Goal: Information Seeking & Learning: Learn about a topic

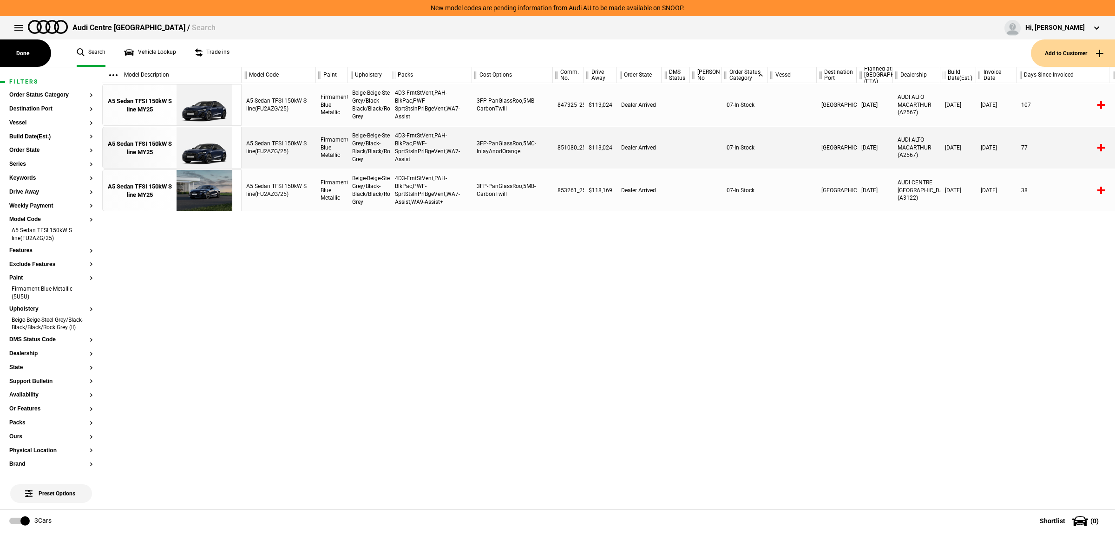
click at [85, 43] on link "Search" at bounding box center [91, 52] width 29 height 27
click at [22, 26] on button at bounding box center [18, 28] width 19 height 19
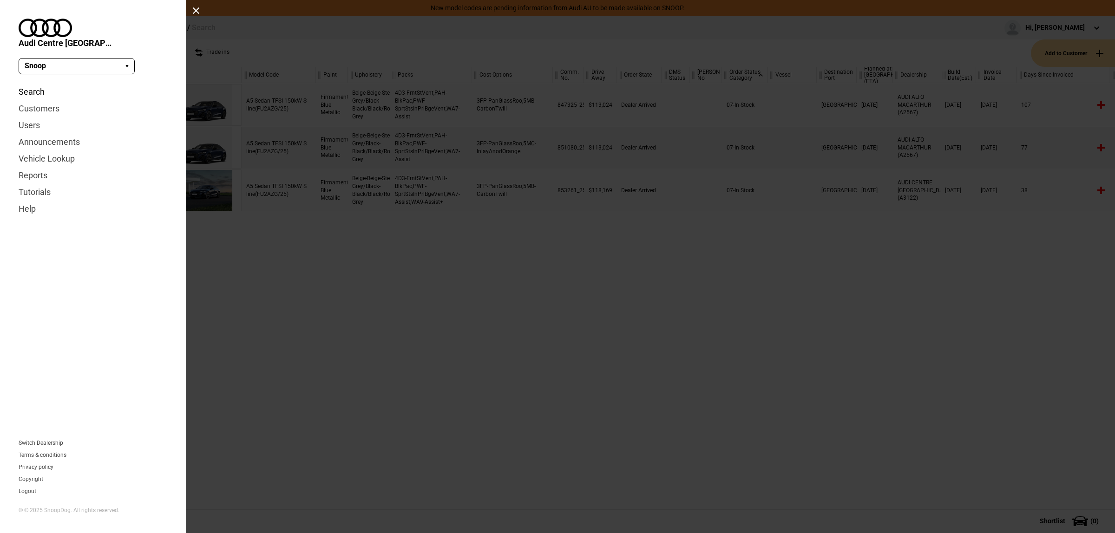
click at [39, 84] on link "Search" at bounding box center [93, 92] width 149 height 17
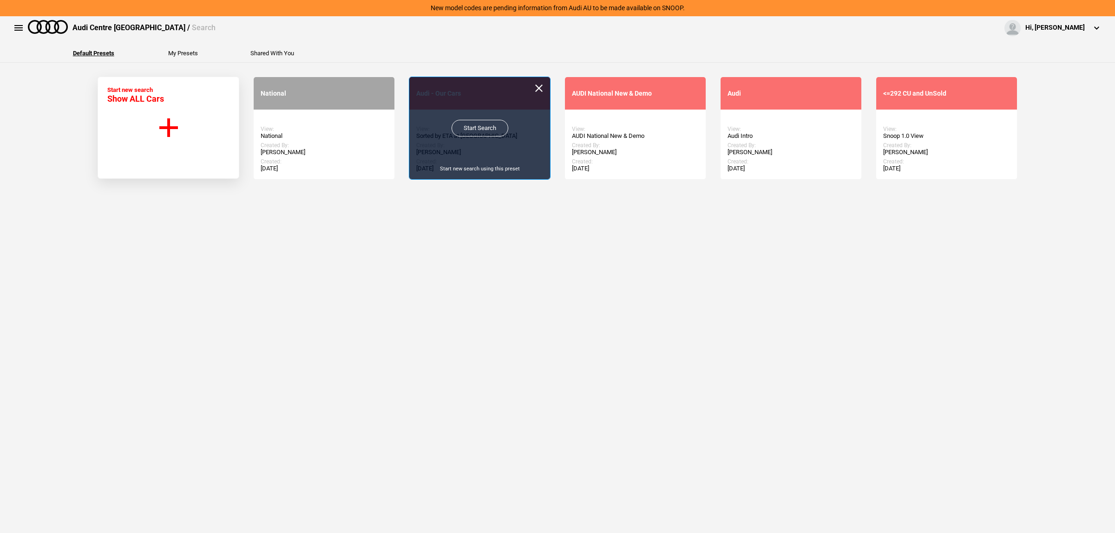
click at [462, 131] on link "Start Search" at bounding box center [480, 128] width 57 height 17
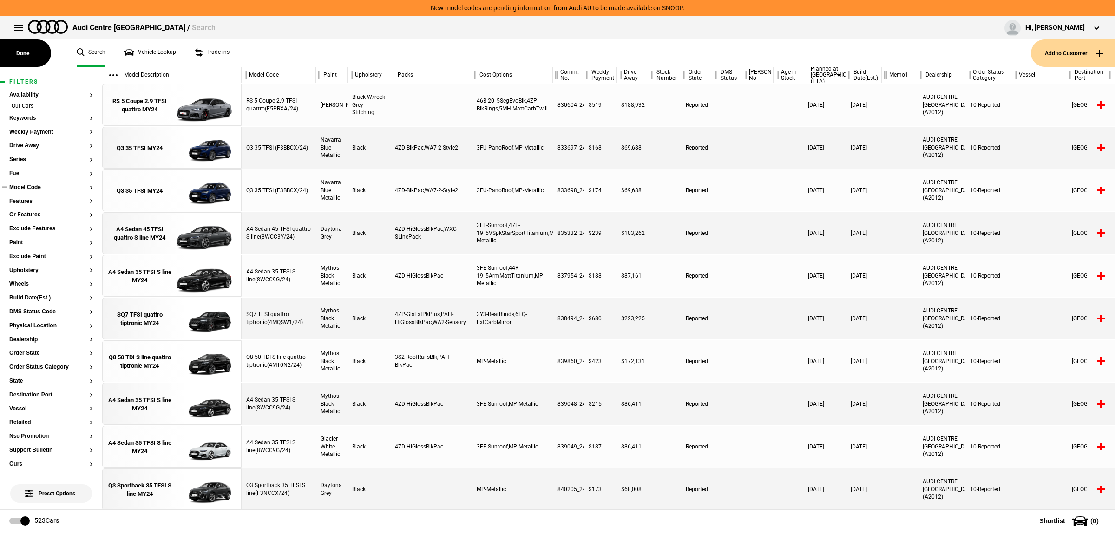
click at [28, 187] on button "Model Code" at bounding box center [51, 187] width 84 height 7
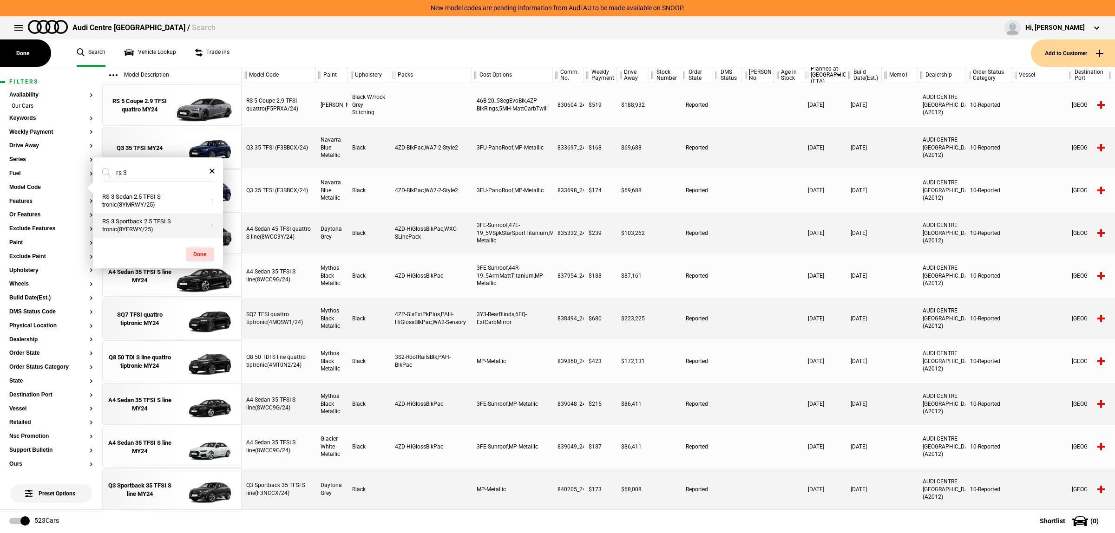
type input "rs 3"
click at [138, 225] on button "RS 3 Sportback 2.5 TFSI S tronic(8YFRWY/25)" at bounding box center [158, 225] width 130 height 25
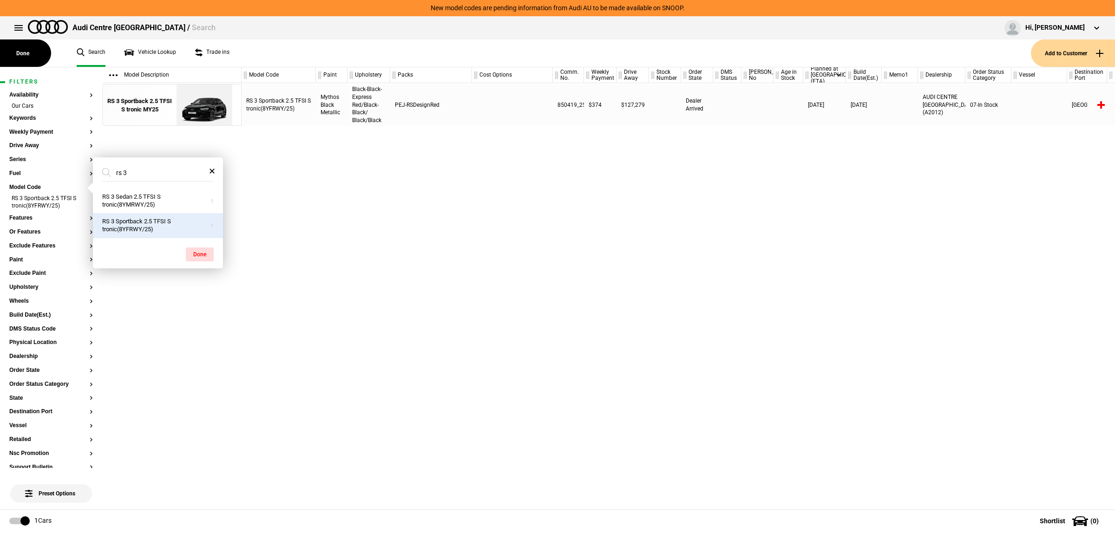
click at [516, 197] on div "RS 3 Sportback 2.5 TFSI S tronic(8YFRWY/25) Mythos Black Metallic Black-Black-E…" at bounding box center [678, 296] width 873 height 426
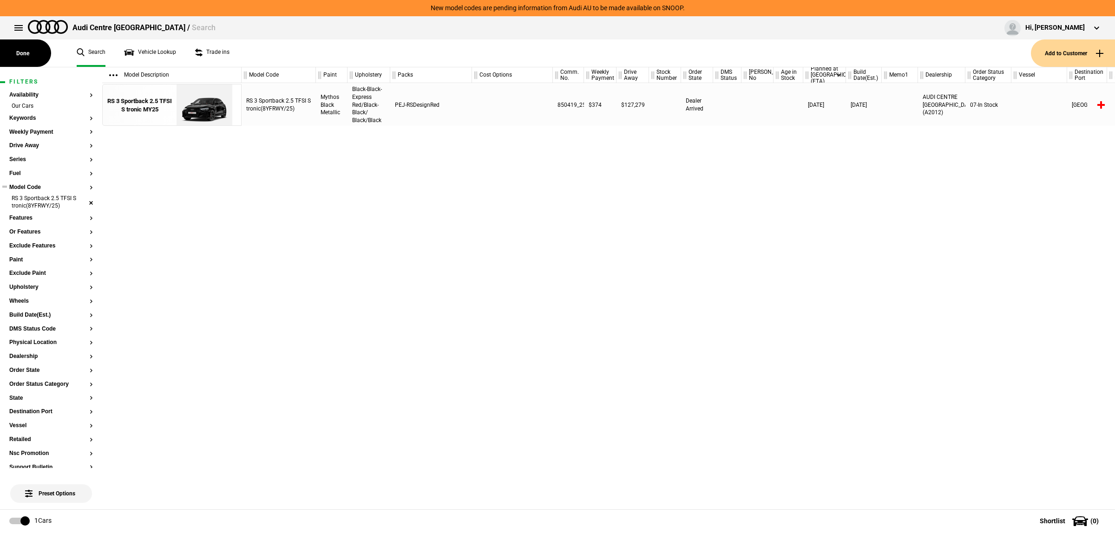
click at [84, 201] on li "RS 3 Sportback 2.5 TFSI S tronic(8YFRWY/25)" at bounding box center [51, 203] width 84 height 17
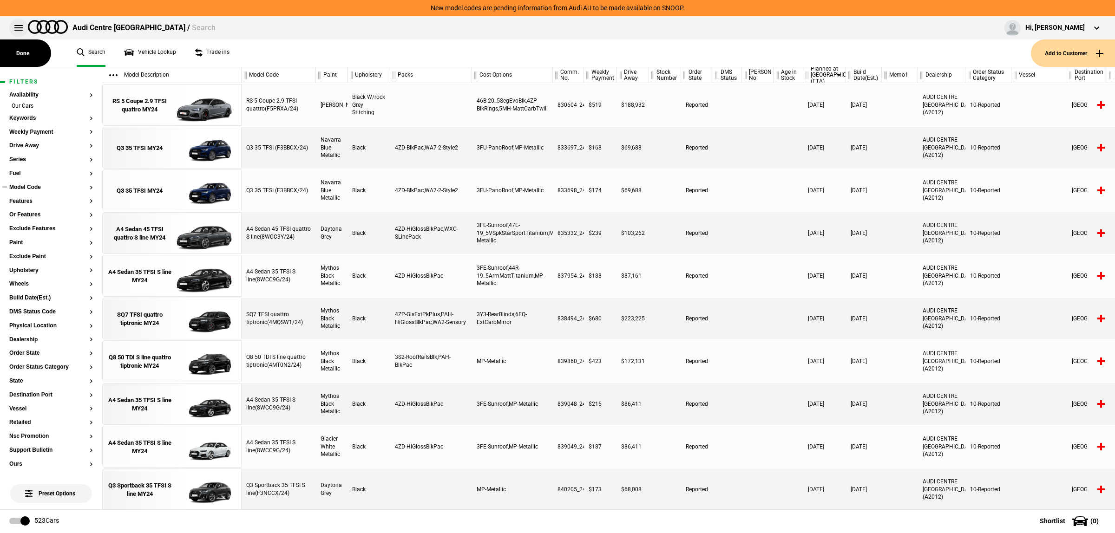
click at [17, 27] on button at bounding box center [18, 28] width 19 height 19
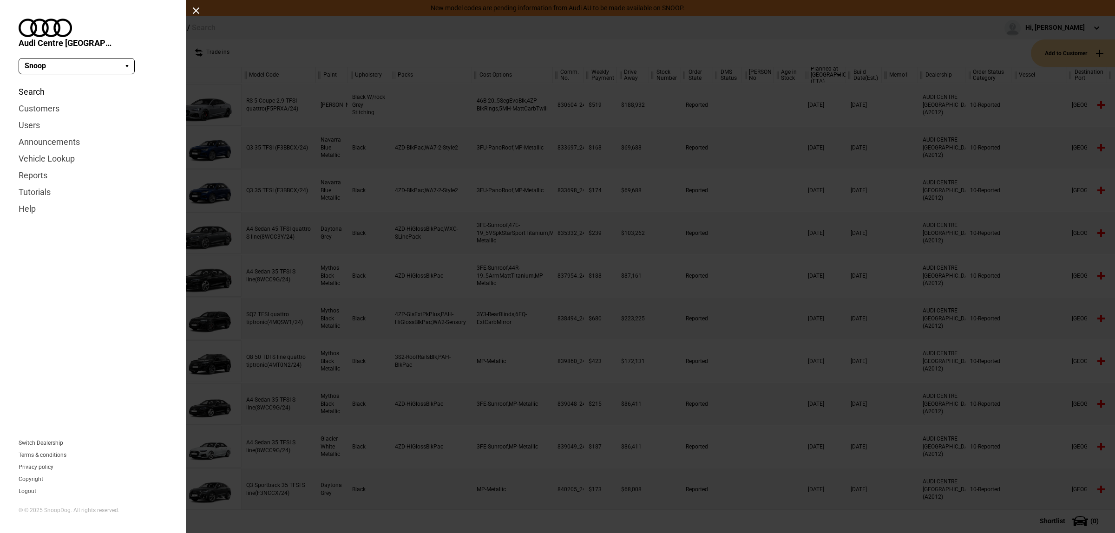
click at [31, 84] on link "Search" at bounding box center [93, 92] width 149 height 17
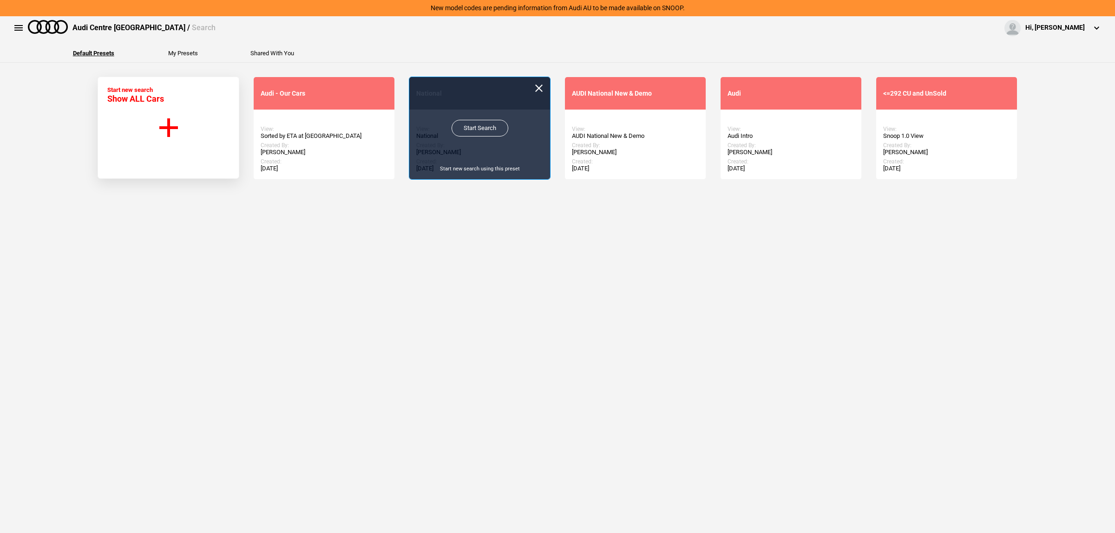
click at [470, 131] on link "Start Search" at bounding box center [480, 128] width 57 height 17
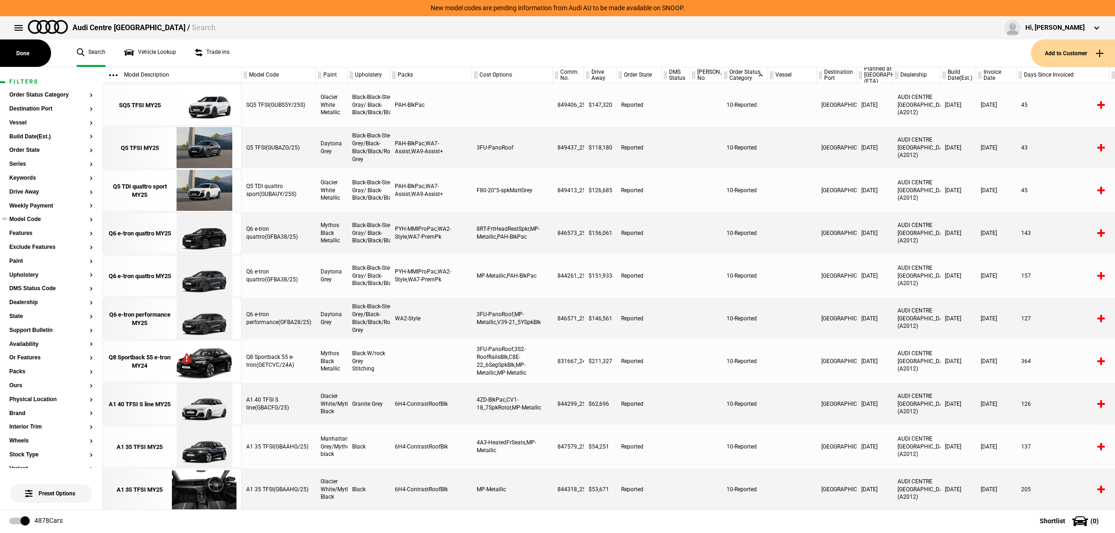
click at [46, 221] on button "Model Code" at bounding box center [51, 219] width 84 height 7
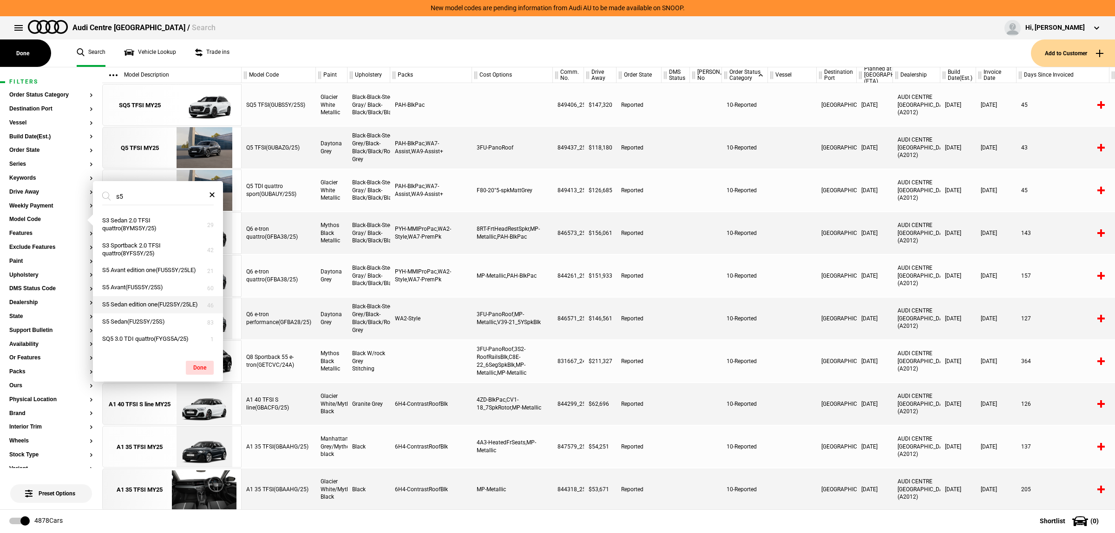
type input "s5"
click at [161, 314] on button "S5 Sedan edition one(FU2S5Y/25LE)" at bounding box center [158, 304] width 130 height 17
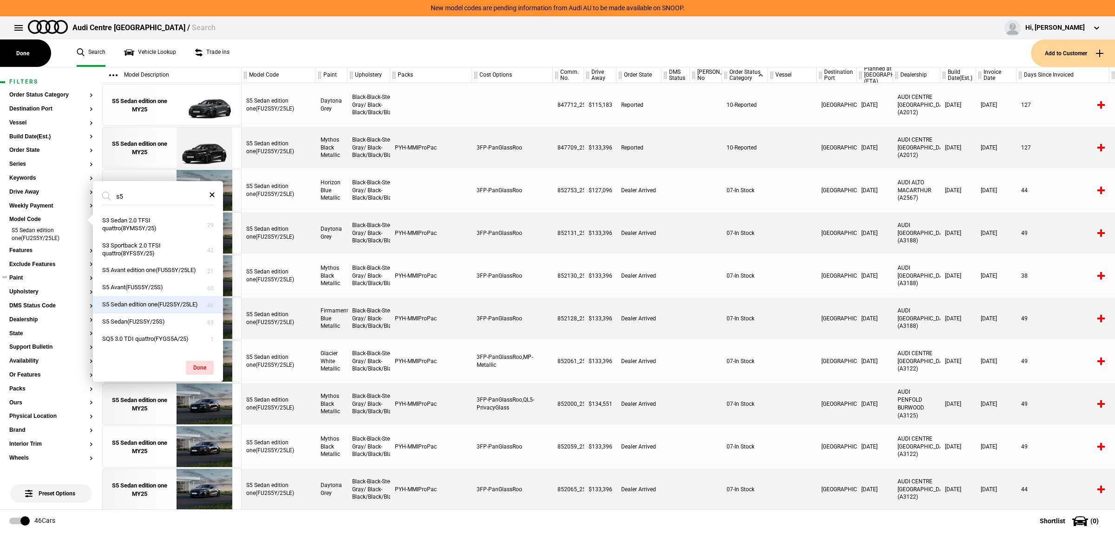
click at [46, 277] on button "Paint" at bounding box center [51, 278] width 84 height 7
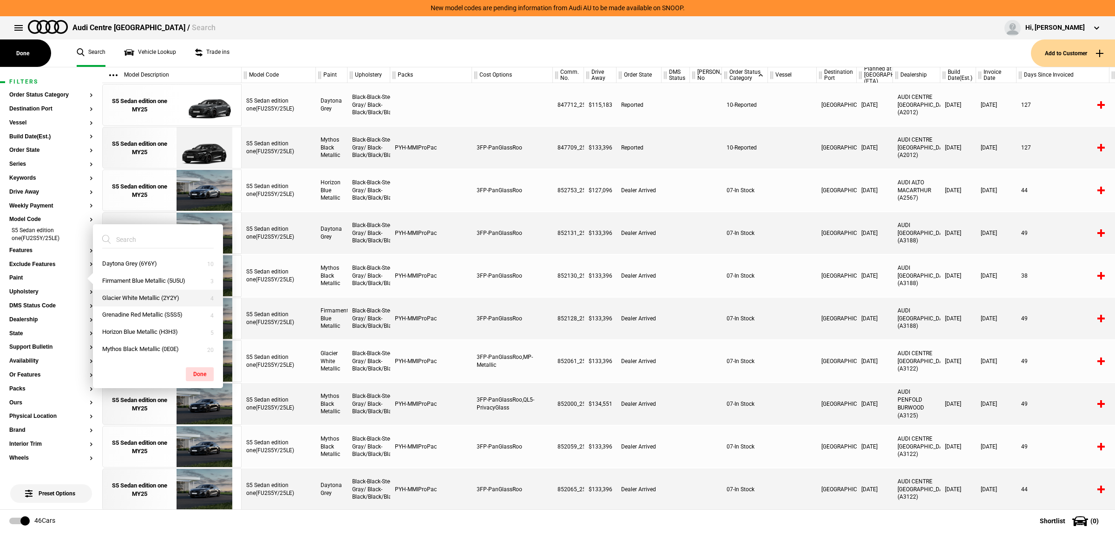
click at [166, 298] on button "Glacier White Metallic (2Y2Y)" at bounding box center [158, 298] width 130 height 17
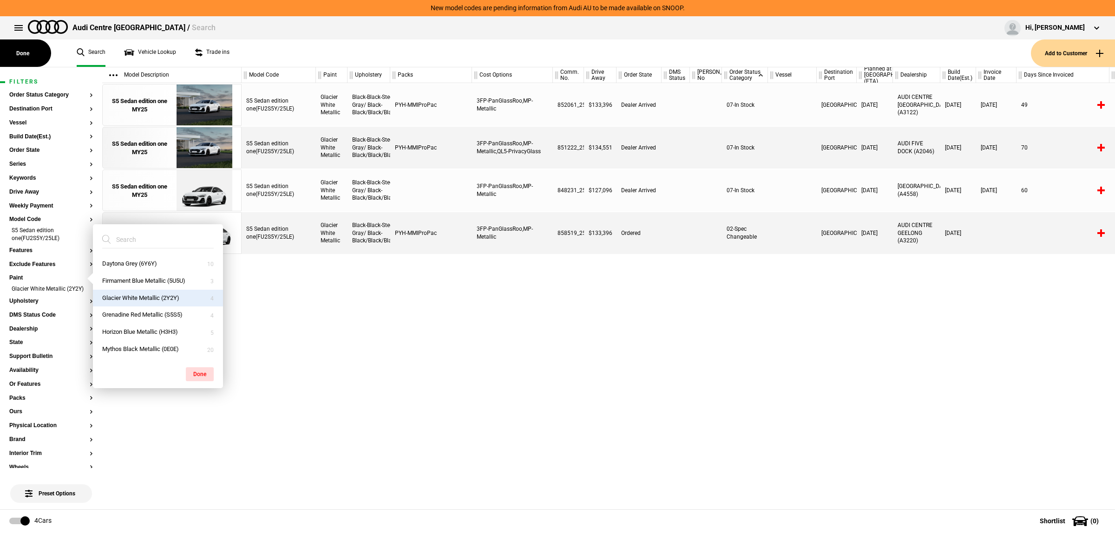
click at [548, 349] on div "S5 Sedan edition one(FU2S5Y/25LE) Glacier White Metallic Black-Black-Steel Gray…" at bounding box center [678, 296] width 873 height 426
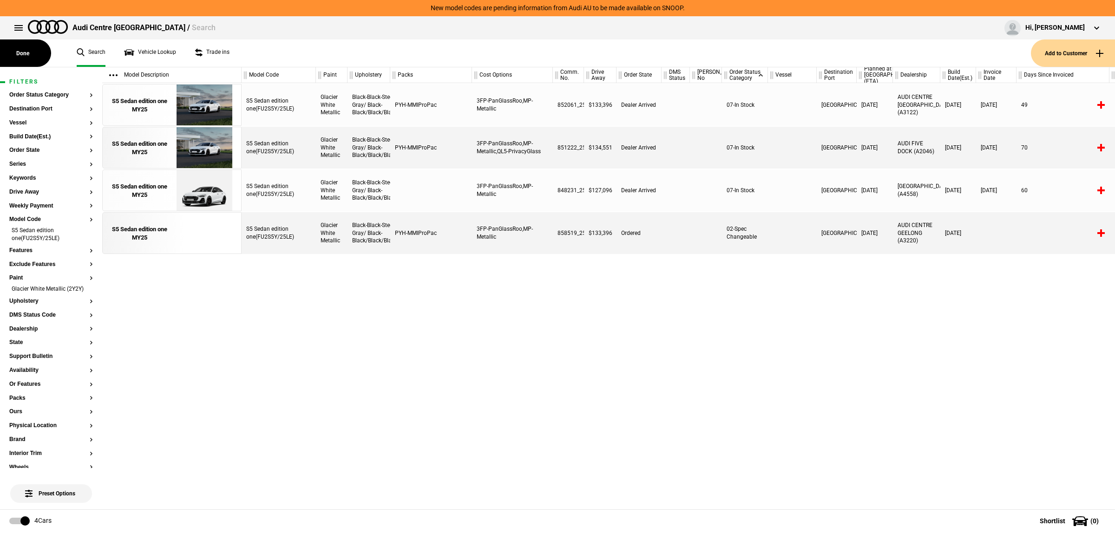
click at [279, 141] on div "S5 Sedan edition one(FU2S5Y/25LE)" at bounding box center [279, 148] width 74 height 42
click at [207, 159] on img at bounding box center [204, 148] width 65 height 42
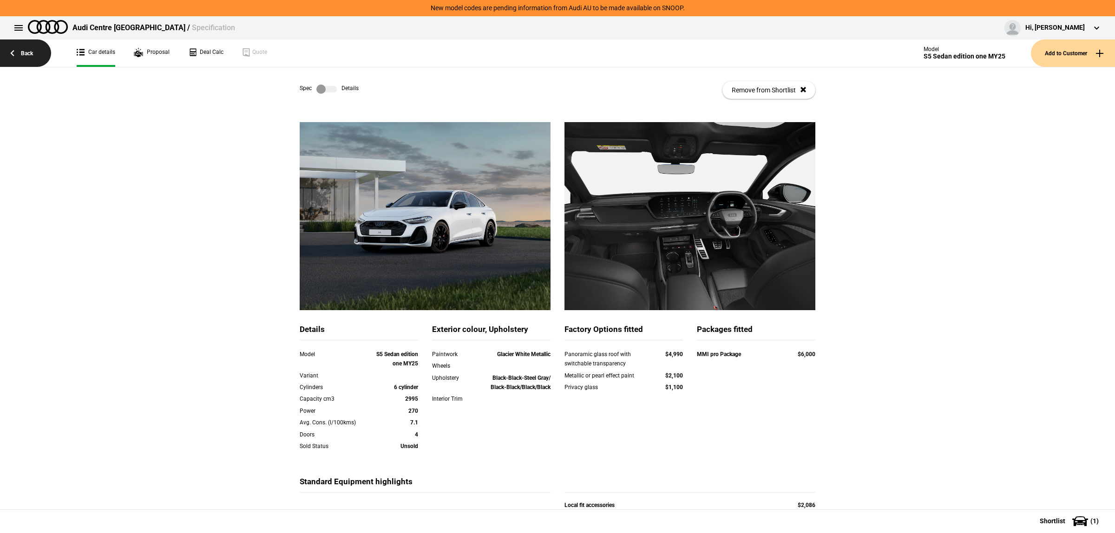
click at [36, 52] on link "Back" at bounding box center [25, 52] width 51 height 27
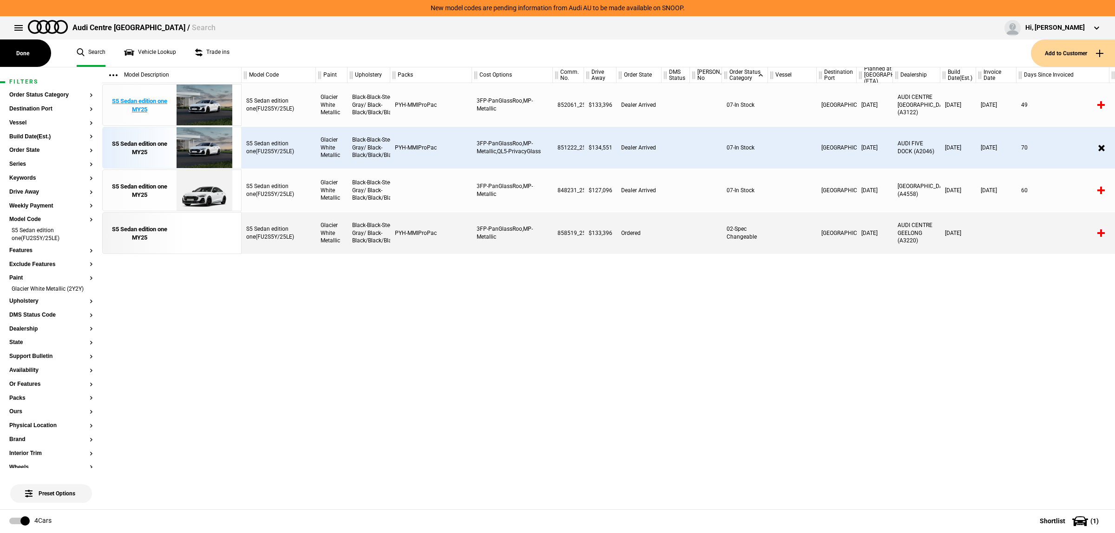
click at [228, 105] on img at bounding box center [204, 106] width 65 height 42
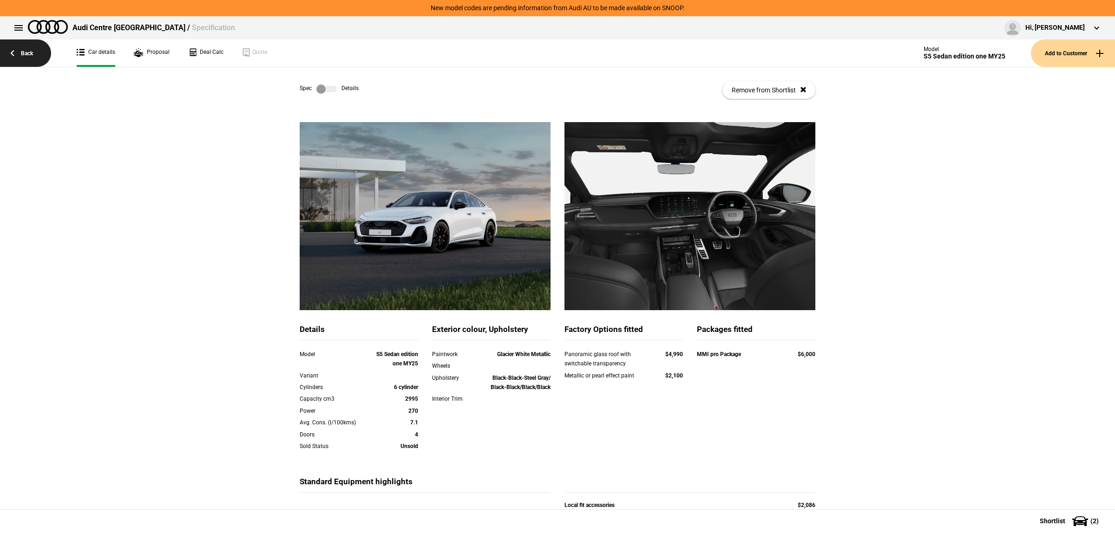
click at [38, 45] on link "Back" at bounding box center [25, 52] width 51 height 27
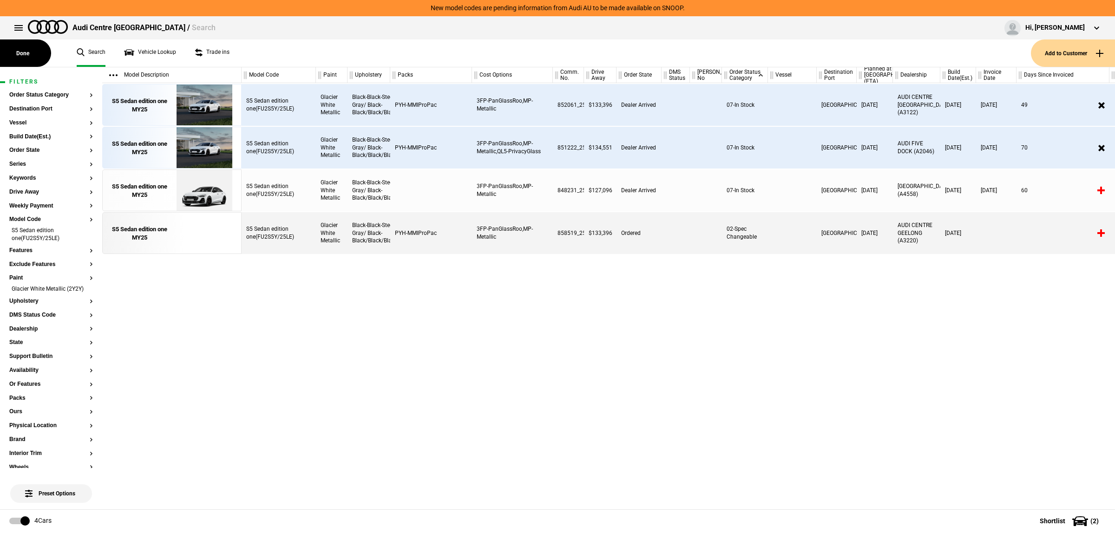
click at [674, 423] on div "S5 Sedan edition one(FU2S5Y/25LE) Glacier White Metallic Black-Black-Steel Gray…" at bounding box center [678, 296] width 873 height 426
click at [385, 317] on div "S5 Sedan edition one(FU2S5Y/25LE) Glacier White Metallic Black-Black-Steel Gray…" at bounding box center [678, 296] width 873 height 426
click at [165, 54] on link "Vehicle Lookup" at bounding box center [150, 52] width 52 height 27
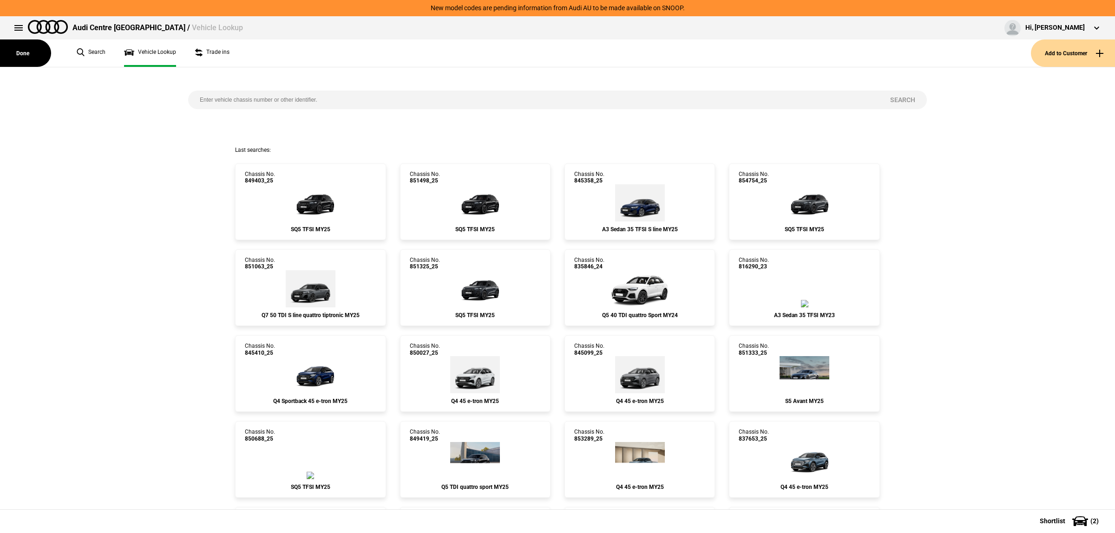
click at [287, 98] on input "search" at bounding box center [533, 100] width 690 height 19
type input "835789"
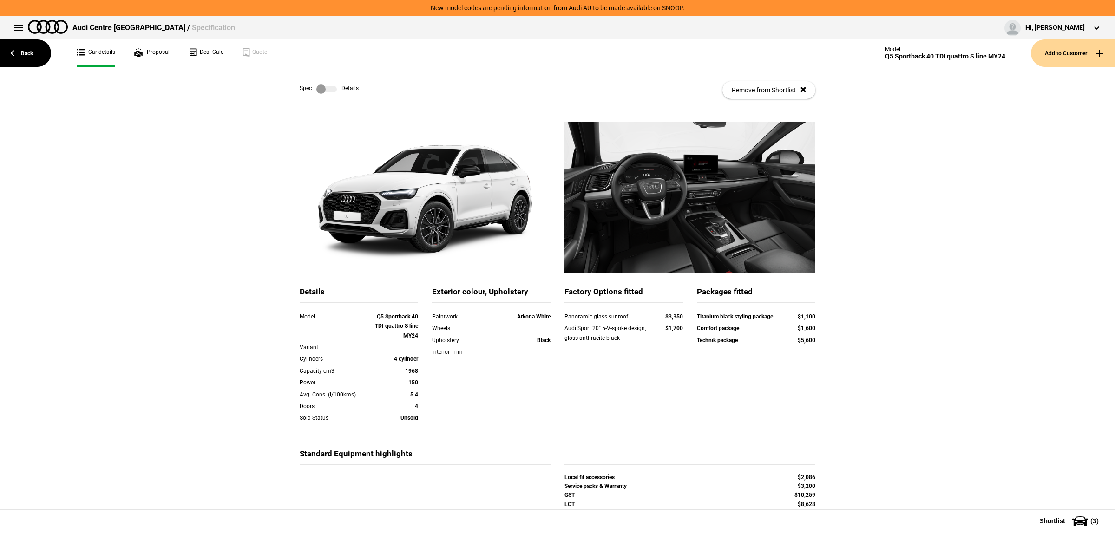
click at [322, 90] on label at bounding box center [326, 89] width 20 height 9
